Goal: Task Accomplishment & Management: Use online tool/utility

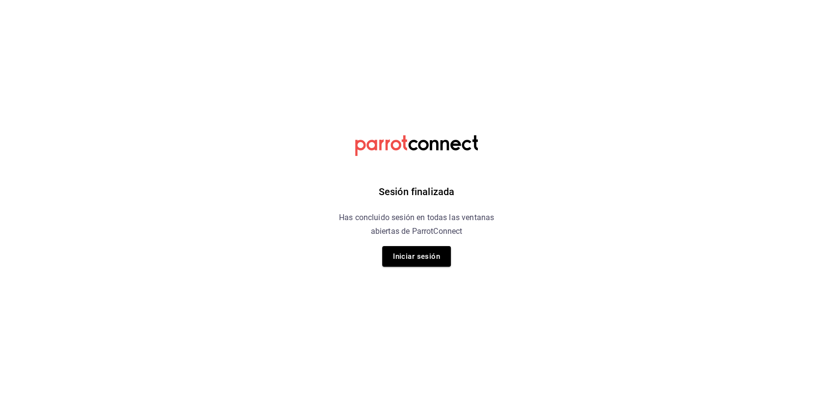
click at [417, 268] on div "Sesión finalizada Has concluido sesión en todas las ventanas abiertas de Parrot…" at bounding box center [417, 201] width 248 height 402
click at [418, 253] on button "Iniciar sesión" at bounding box center [416, 256] width 69 height 21
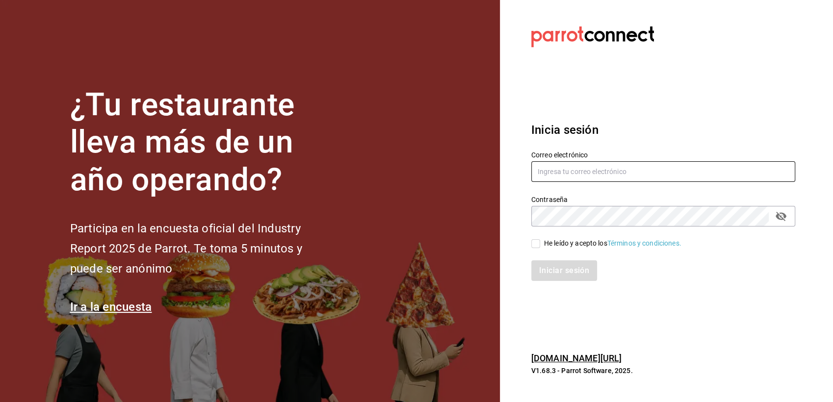
type input "[EMAIL_ADDRESS][DOMAIN_NAME]"
click at [536, 242] on input "He leído y acepto los Términos y condiciones." at bounding box center [535, 243] width 9 height 9
checkbox input "true"
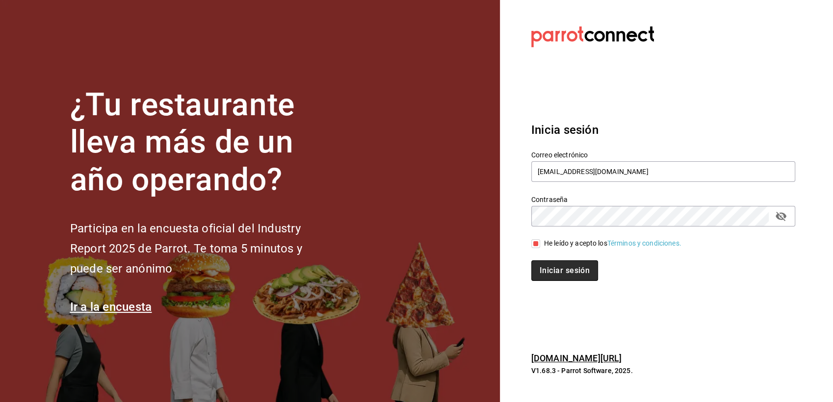
click at [563, 267] on button "Iniciar sesión" at bounding box center [564, 270] width 67 height 21
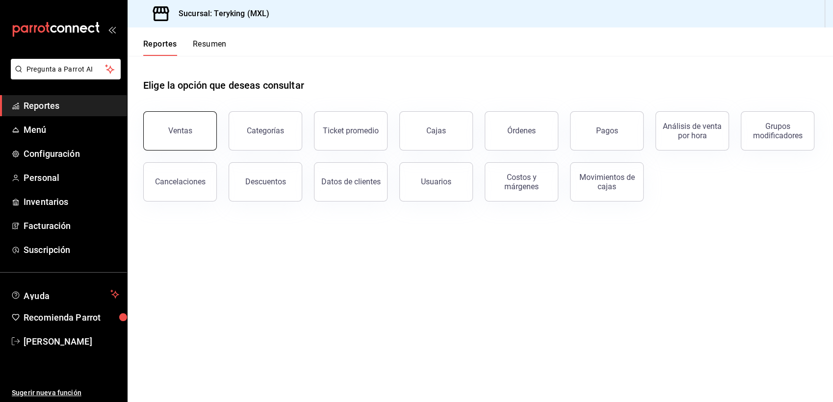
click at [190, 125] on button "Ventas" at bounding box center [180, 130] width 74 height 39
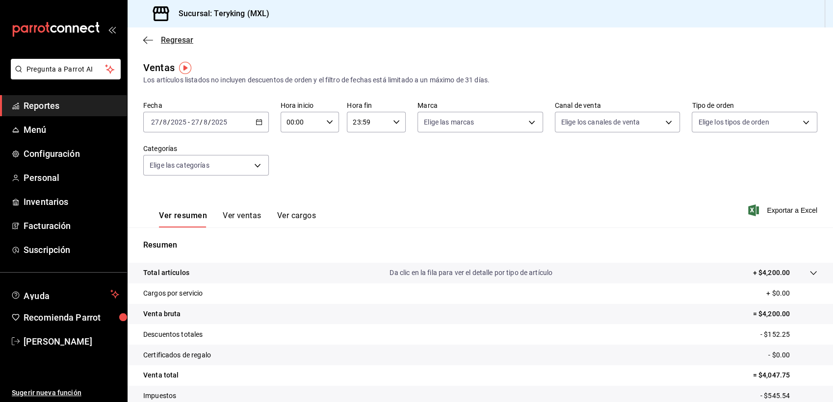
click at [165, 41] on span "Regresar" at bounding box center [177, 39] width 32 height 9
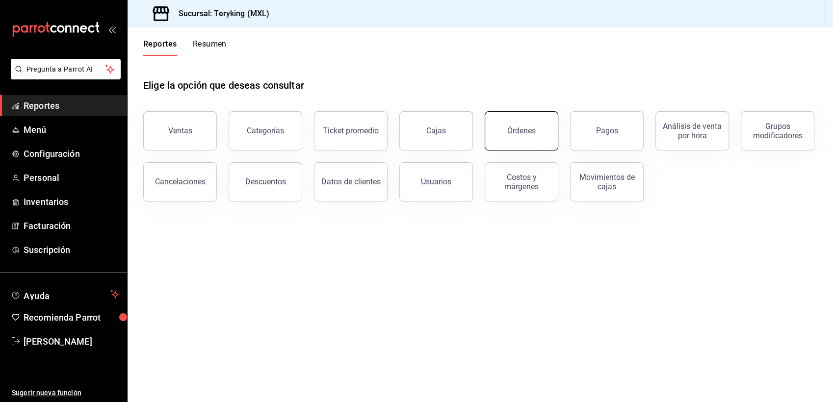
click at [520, 127] on div "Órdenes" at bounding box center [521, 130] width 28 height 9
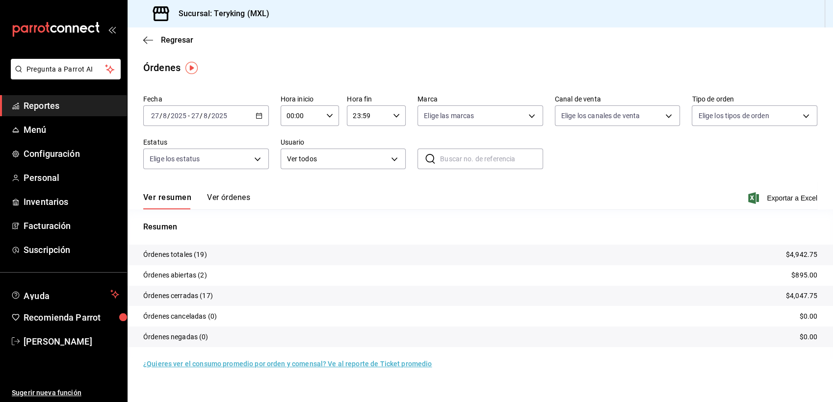
click at [215, 196] on button "Ver órdenes" at bounding box center [228, 201] width 43 height 17
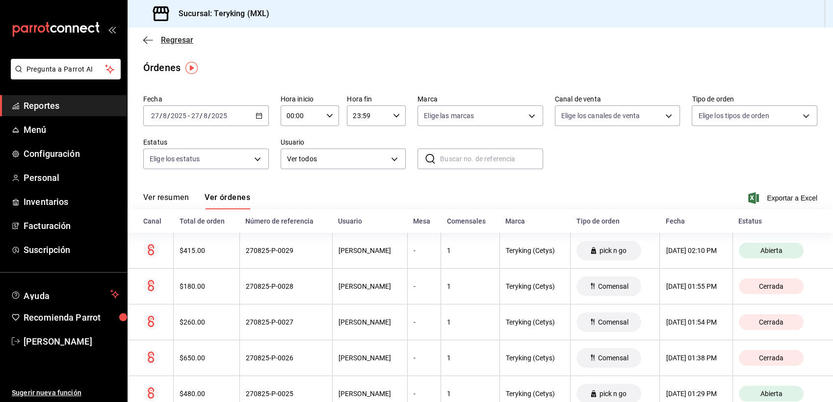
click at [179, 37] on span "Regresar" at bounding box center [177, 39] width 32 height 9
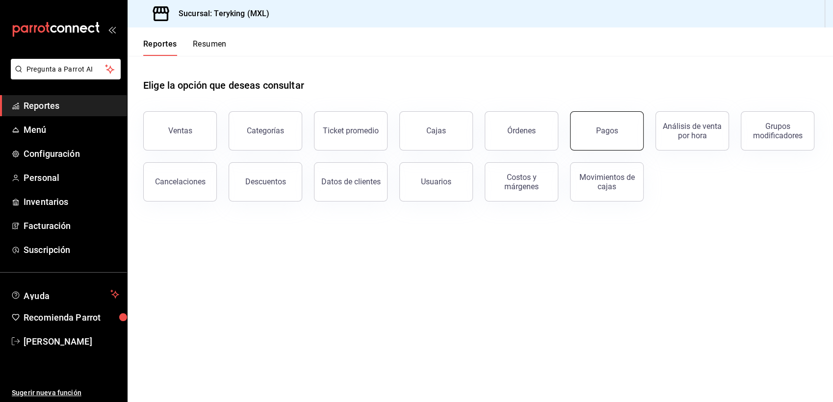
click at [608, 124] on button "Pagos" at bounding box center [607, 130] width 74 height 39
